Goal: Task Accomplishment & Management: Complete application form

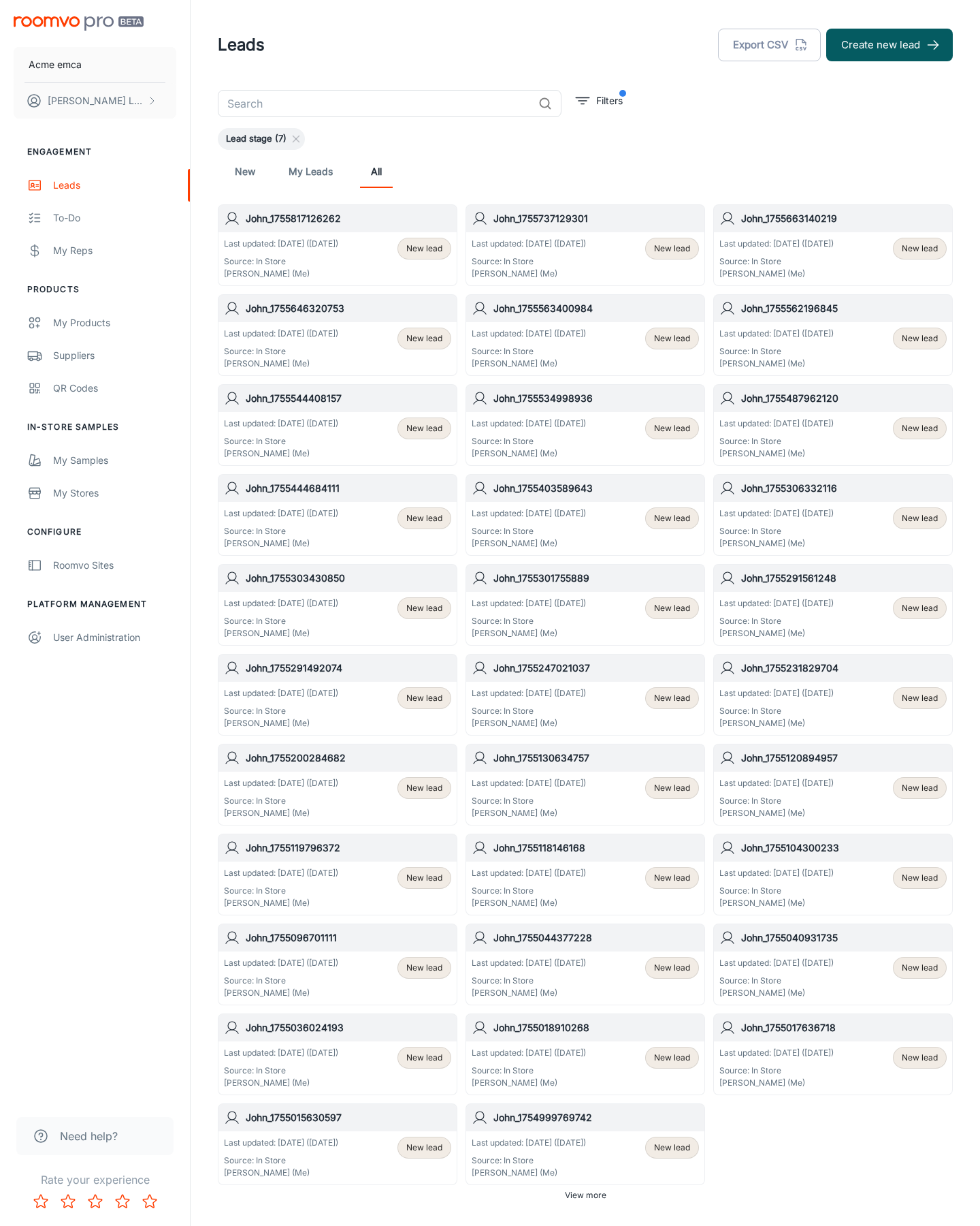
click at [890, 45] on button "Create new lead" at bounding box center [890, 45] width 127 height 32
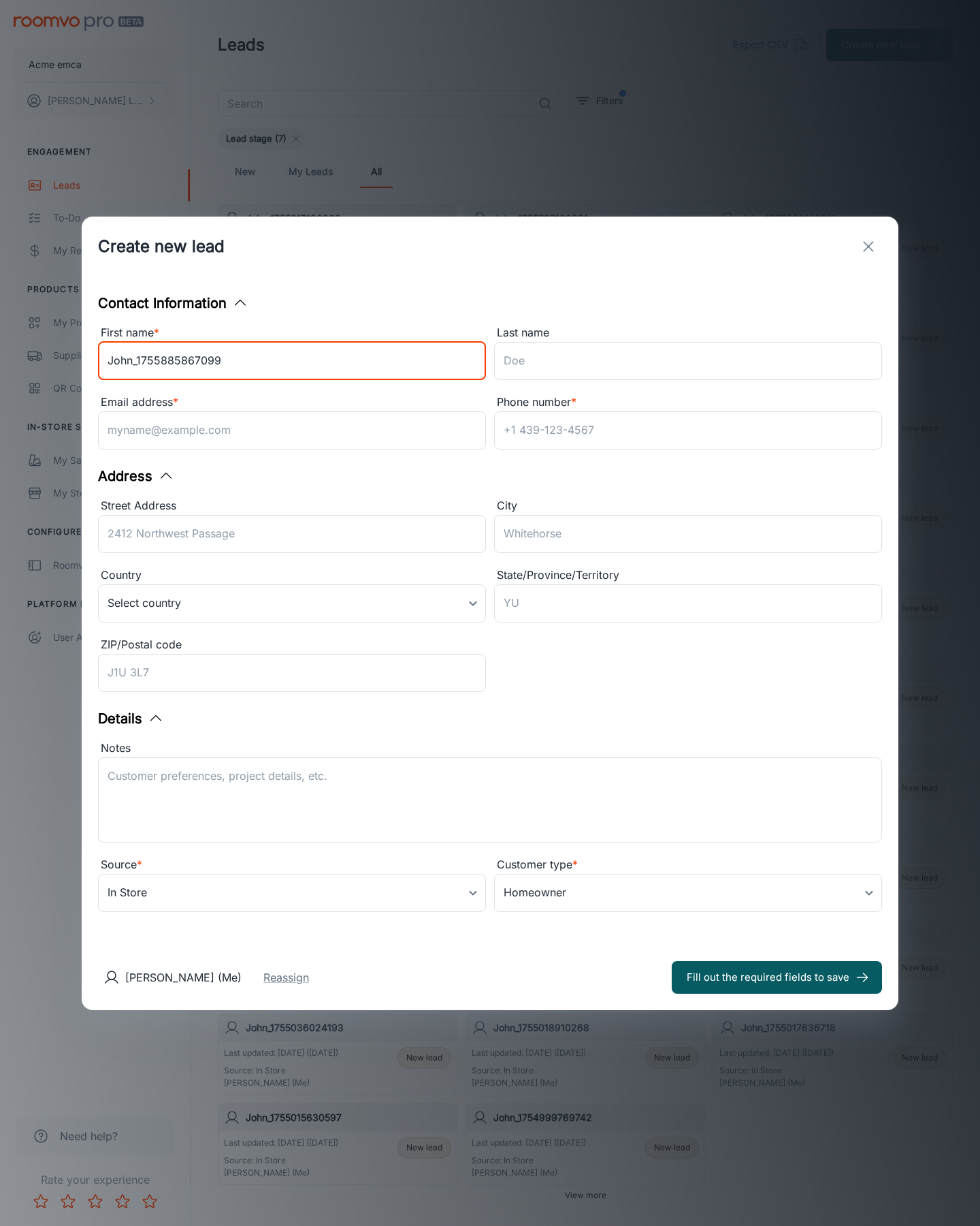
type input "John_1755885867099"
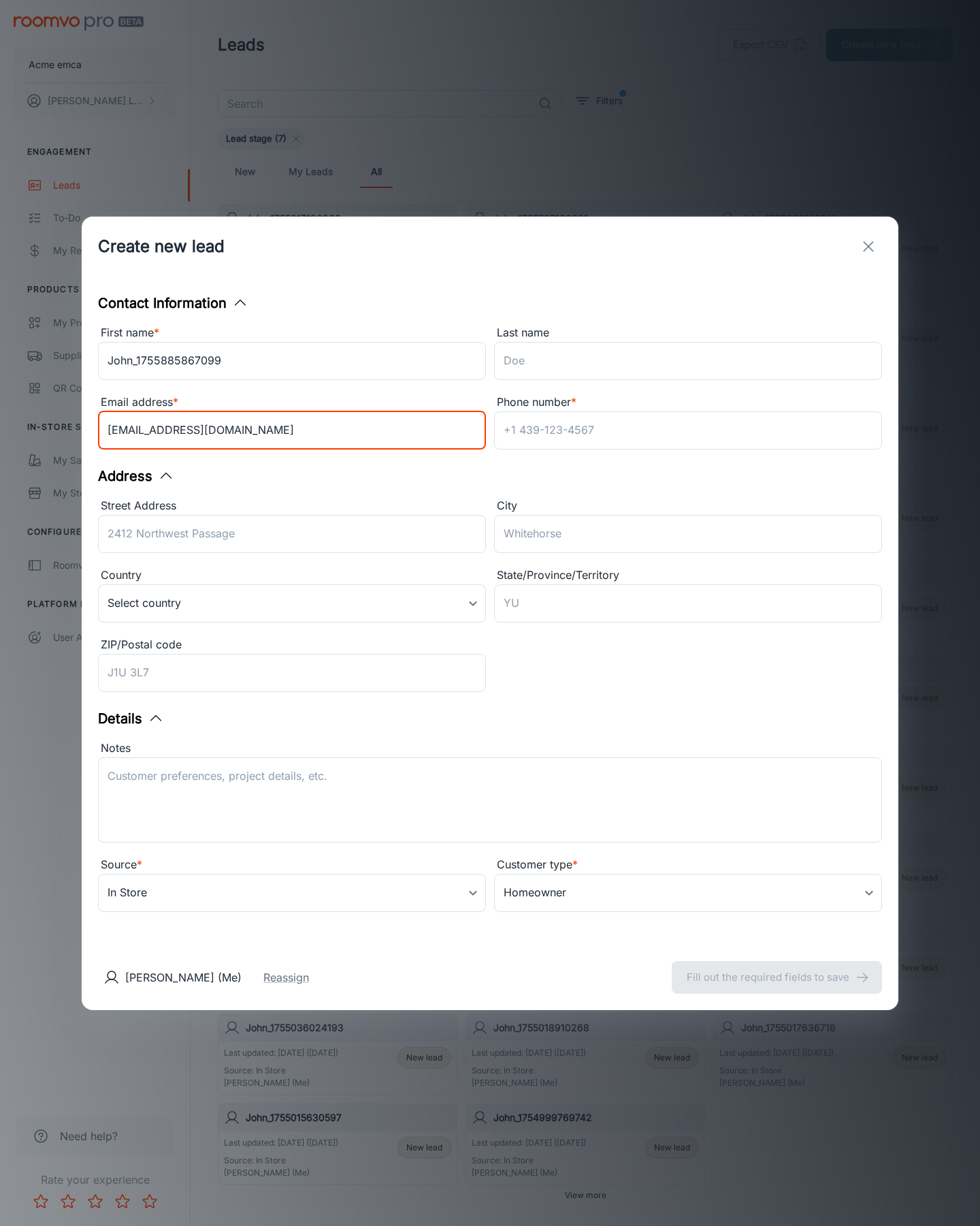
type input "[EMAIL_ADDRESS][DOMAIN_NAME]"
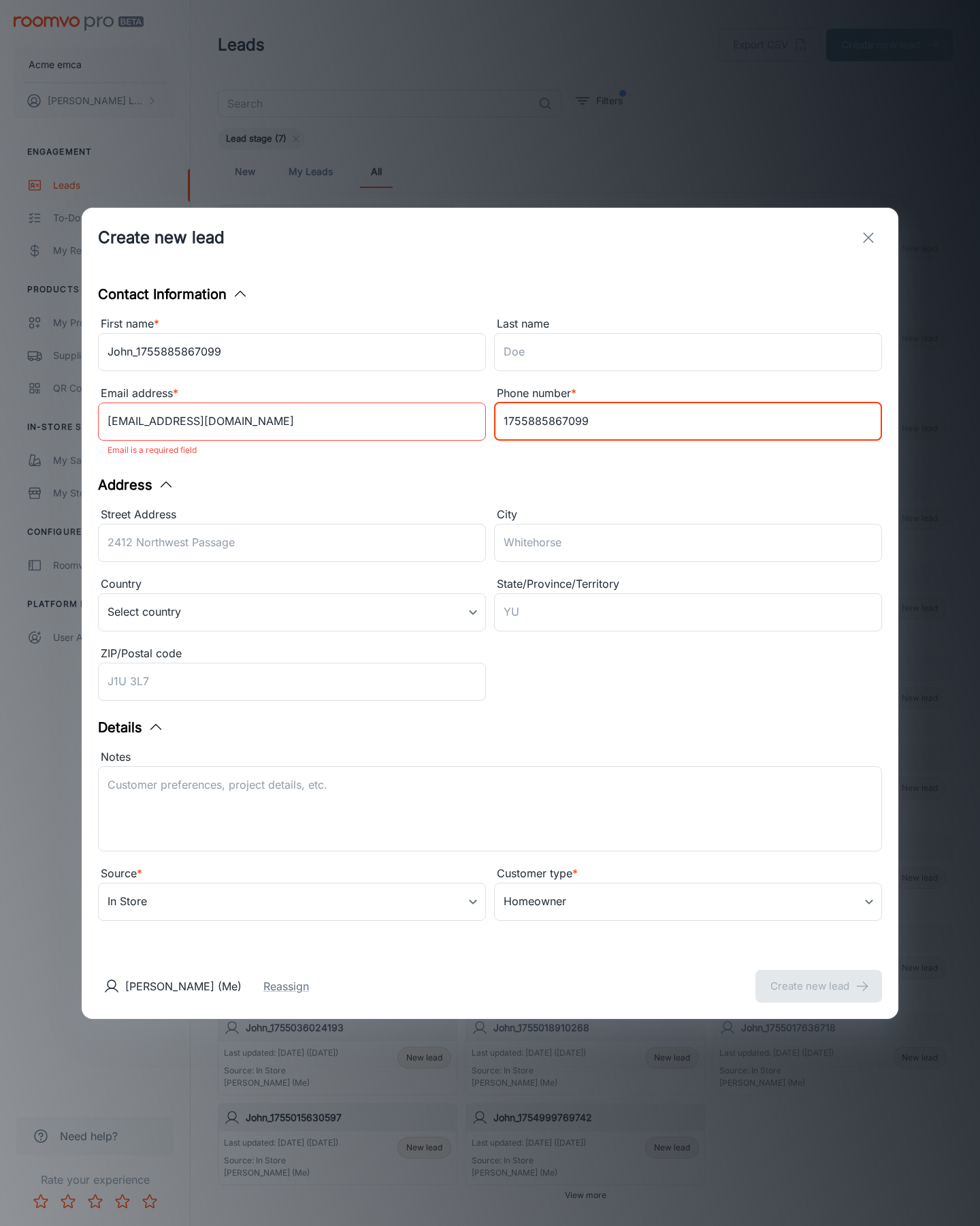
type input "1755885867099"
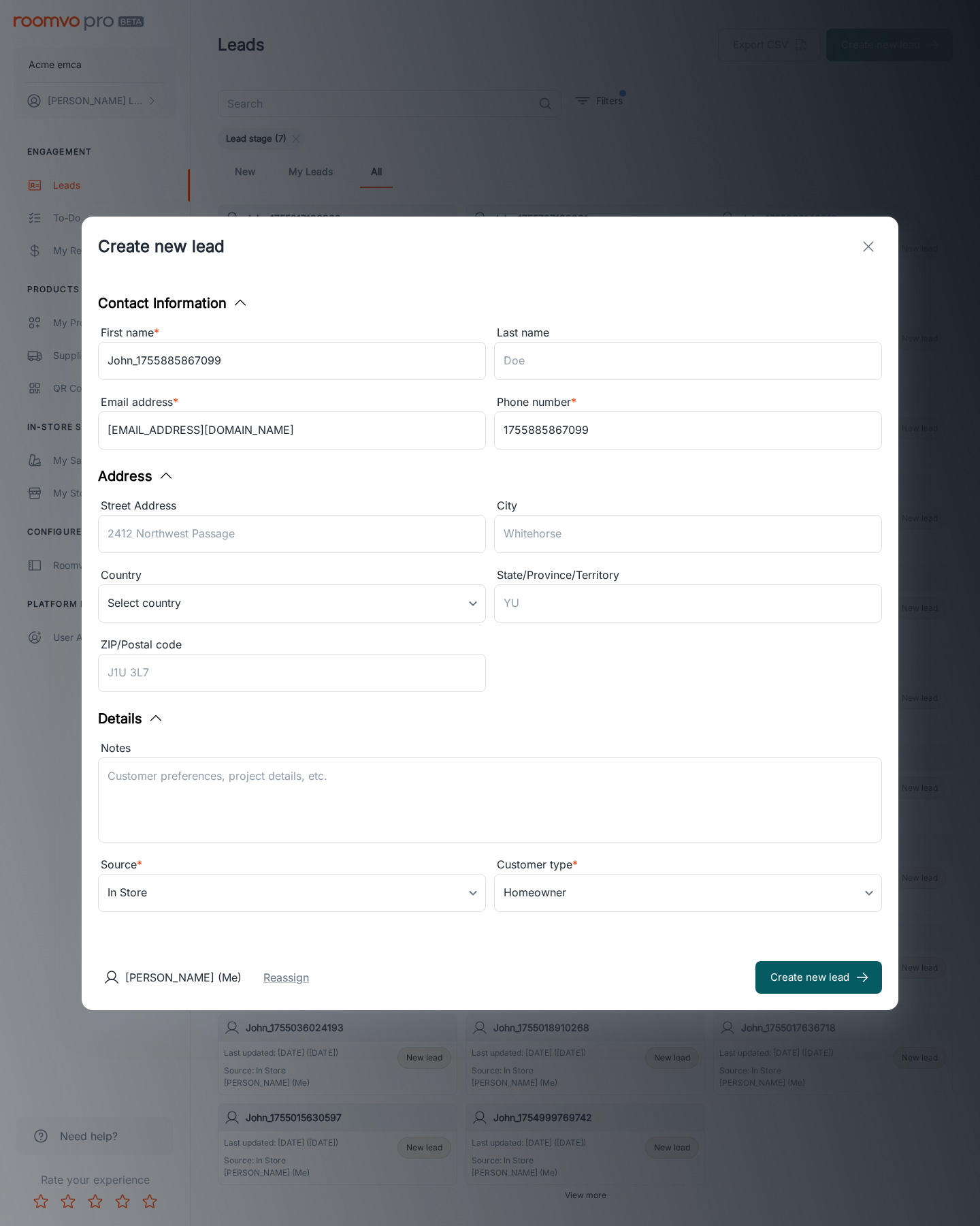
click at [819, 977] on button "Create new lead" at bounding box center [819, 977] width 127 height 32
